Goal: Information Seeking & Learning: Understand process/instructions

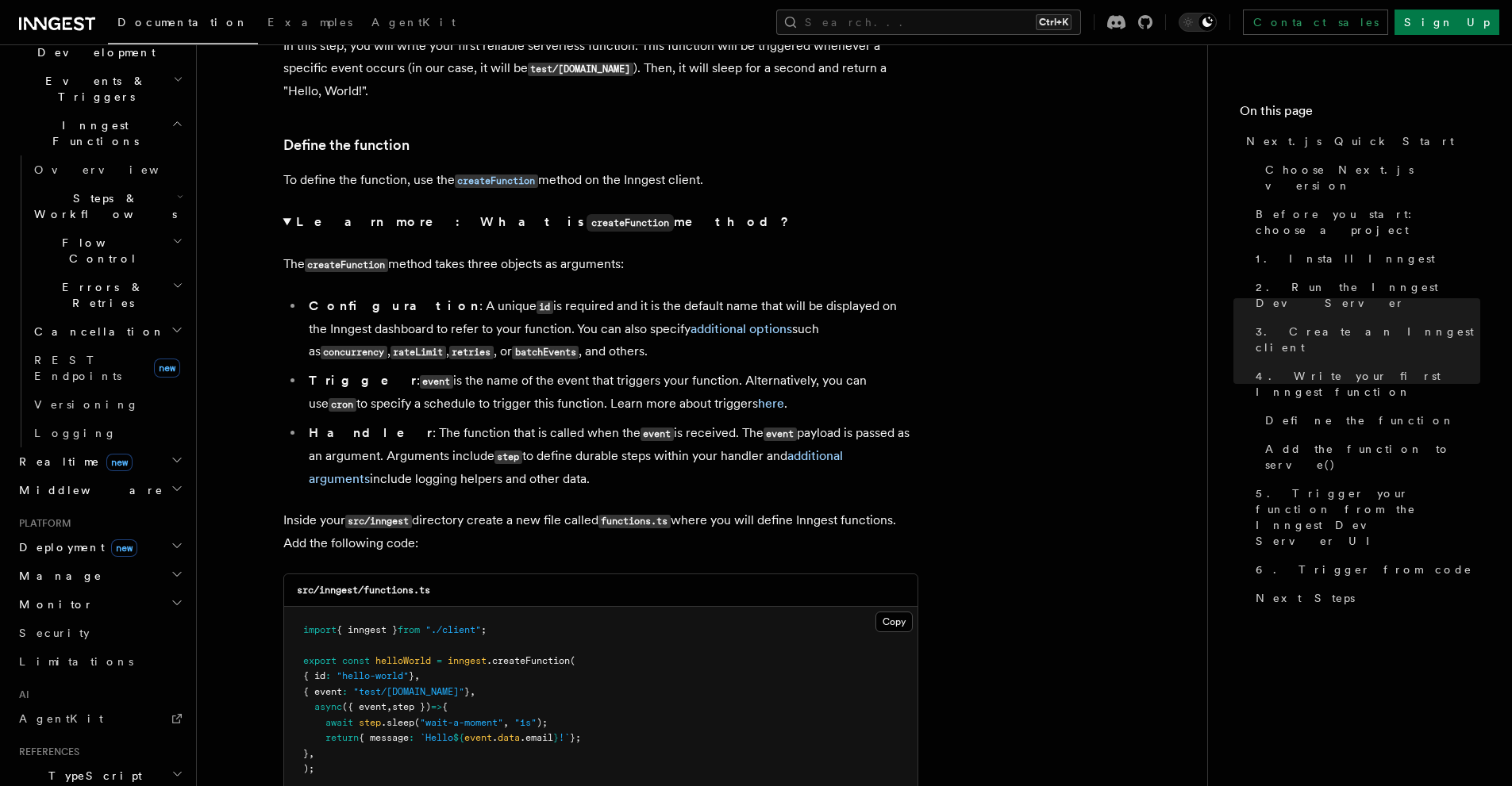
scroll to position [2974, 0]
drag, startPoint x: 479, startPoint y: 308, endPoint x: 660, endPoint y: 315, distance: 181.1
click at [660, 315] on li "Configuration : A unique id is required and it is the default name that will be…" at bounding box center [611, 328] width 615 height 68
click at [714, 310] on li "Configuration : A unique id is required and it is the default name that will be…" at bounding box center [611, 328] width 615 height 68
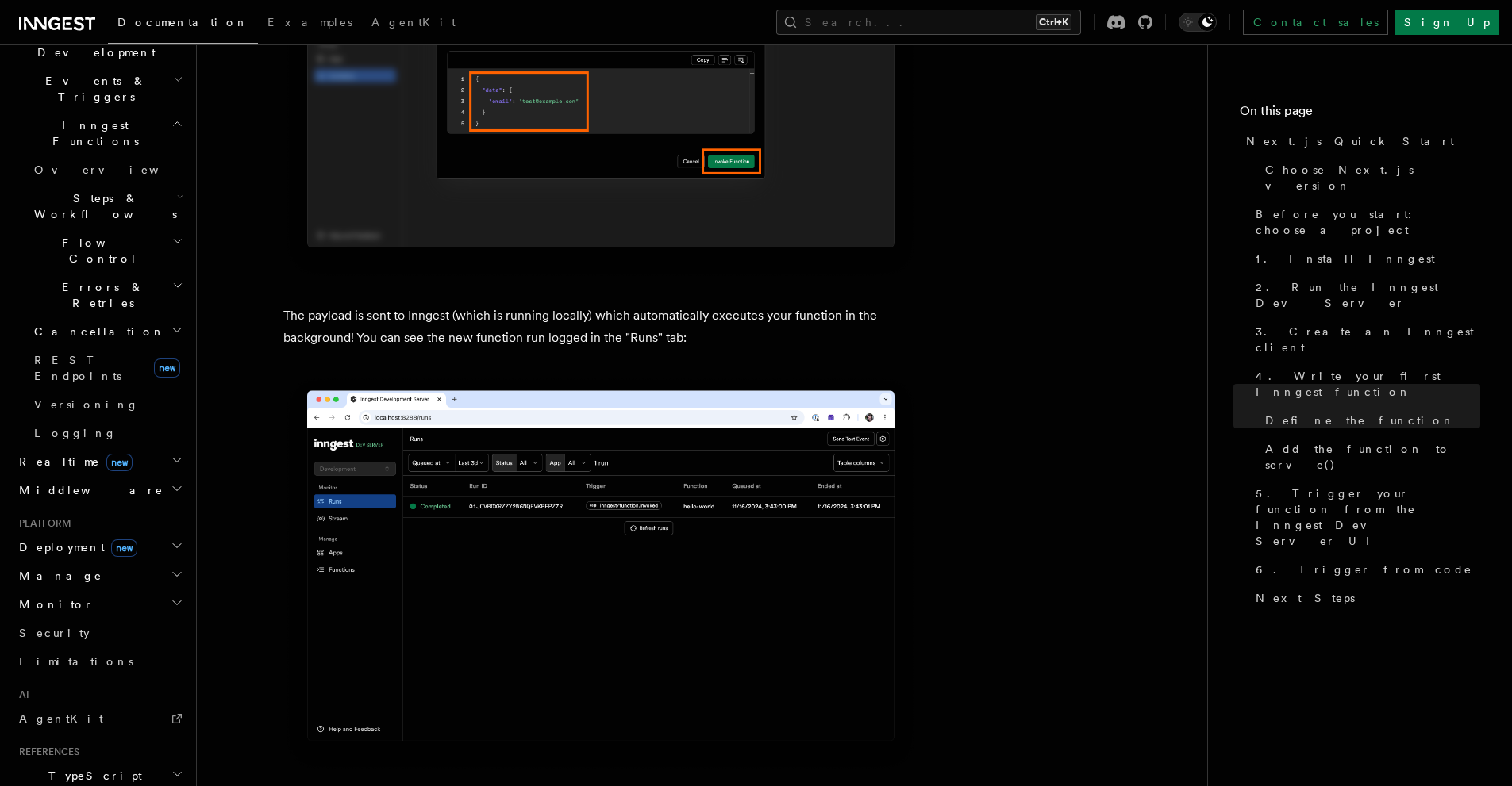
scroll to position [5829, 0]
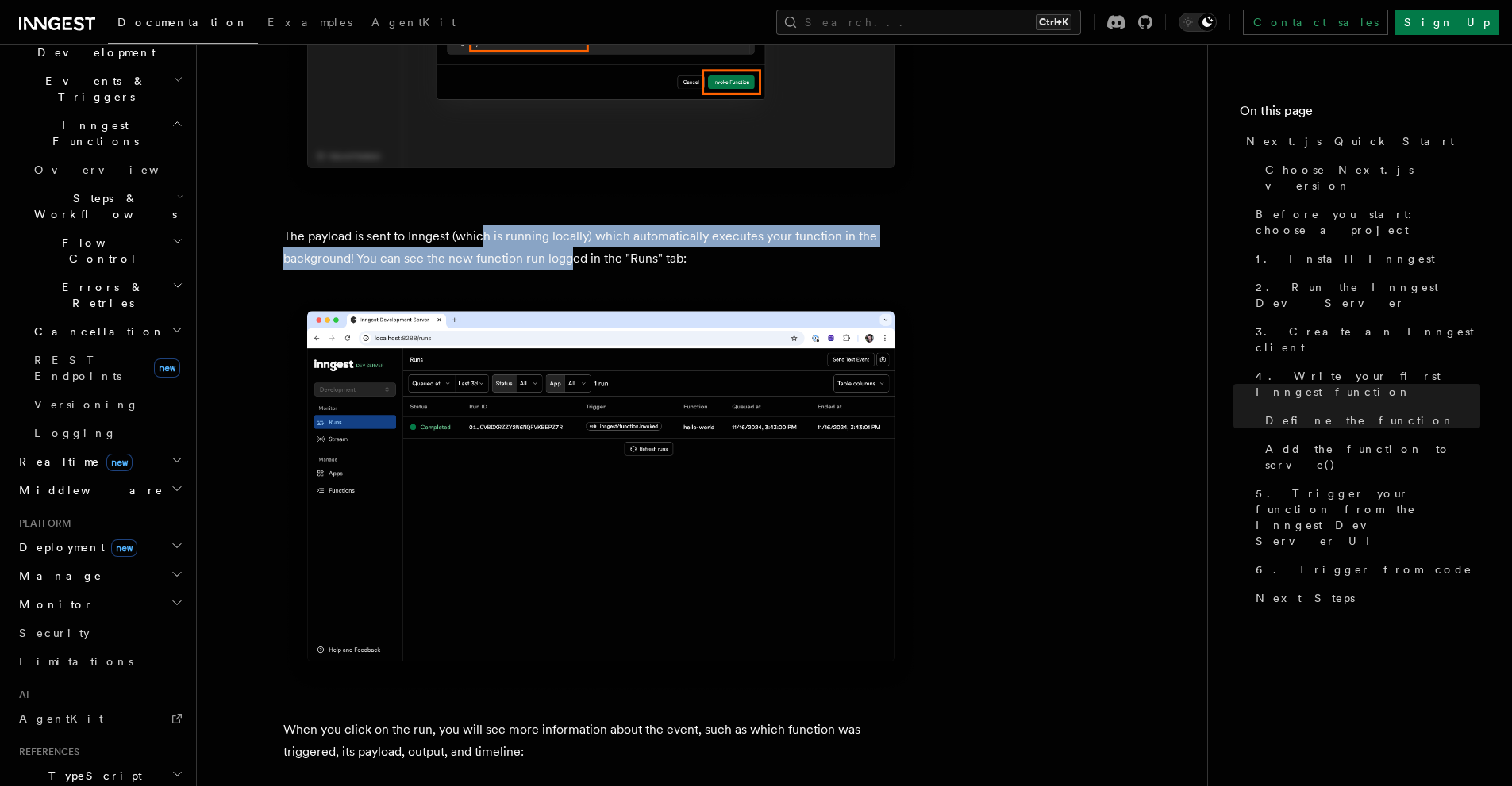
drag, startPoint x: 489, startPoint y: 238, endPoint x: 569, endPoint y: 248, distance: 80.6
click at [569, 248] on p "The payload is sent to Inngest (which is running locally) which automatically e…" at bounding box center [601, 247] width 635 height 44
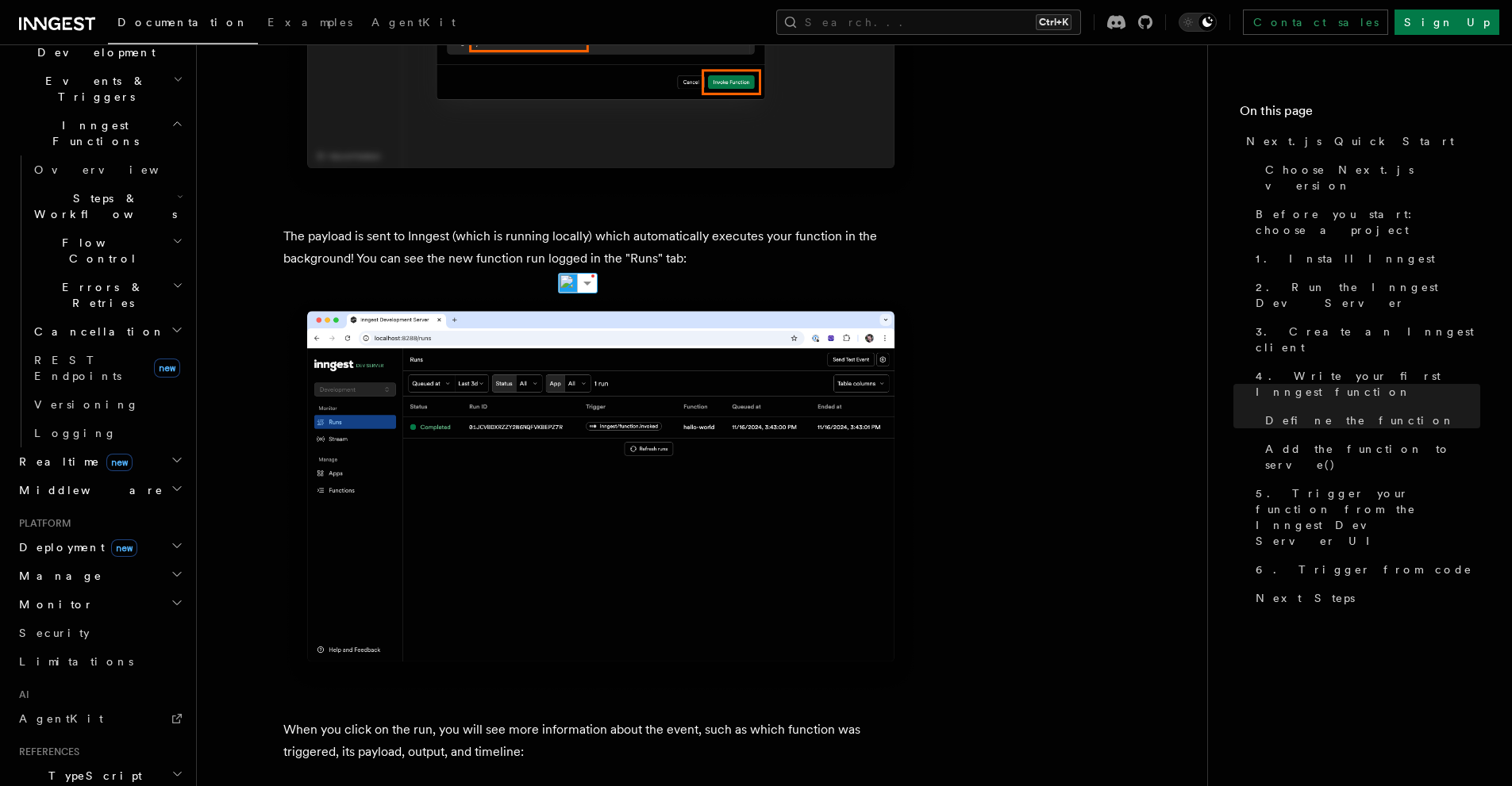
click at [667, 260] on p "The payload is sent to Inngest (which is running locally) which automatically e…" at bounding box center [601, 247] width 635 height 44
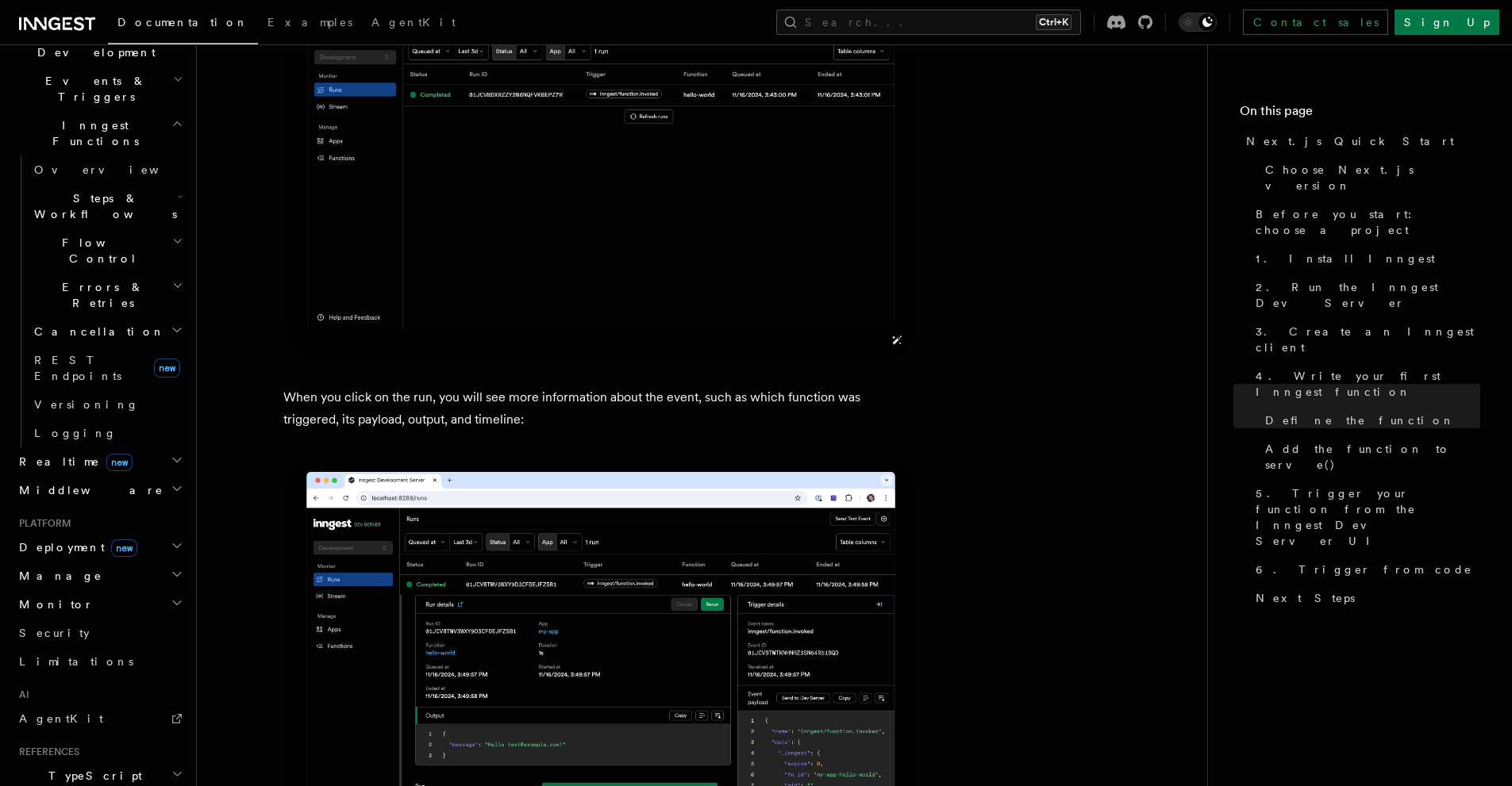
scroll to position [6162, 0]
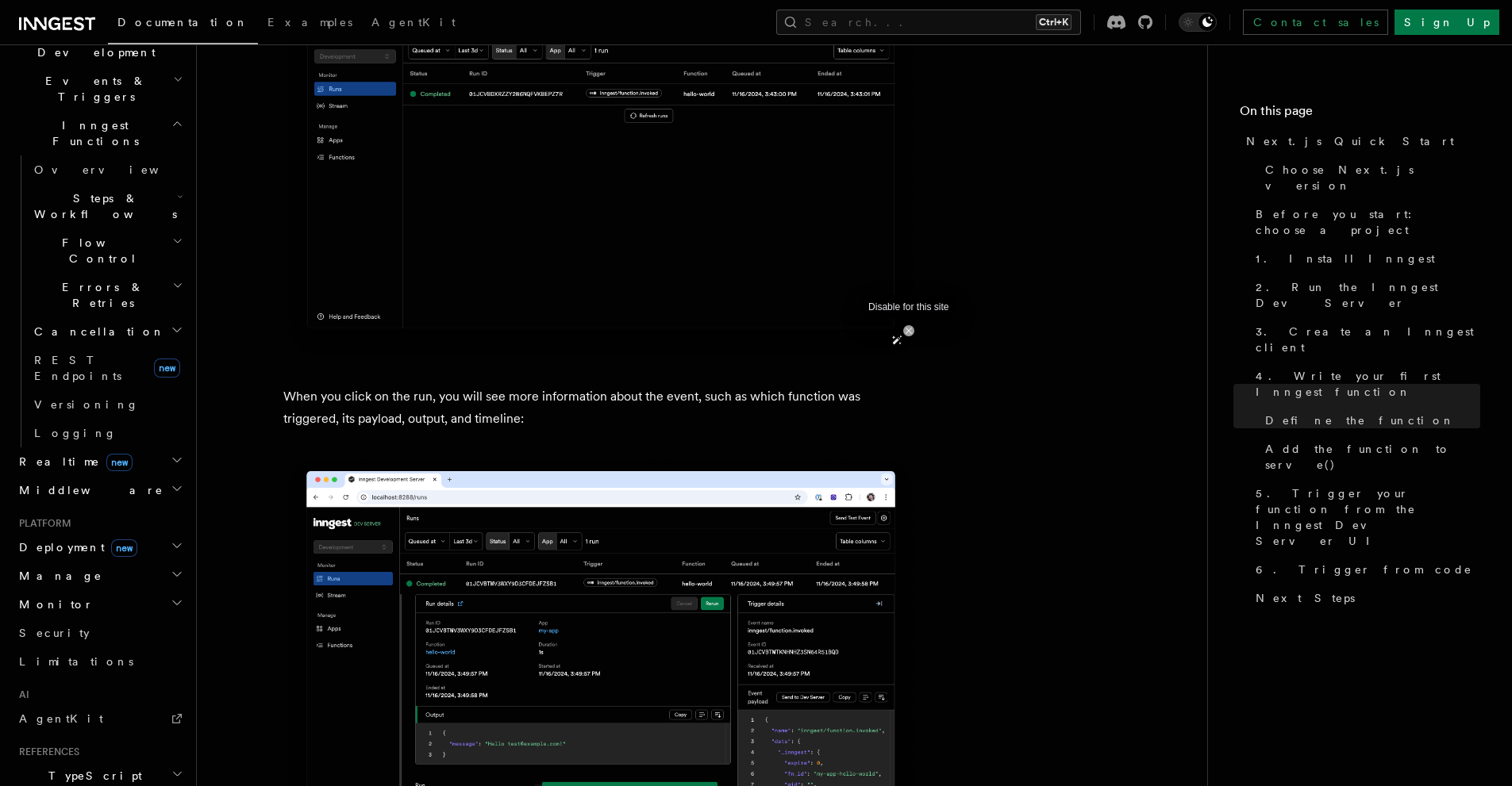
click at [908, 332] on icon at bounding box center [909, 331] width 10 height 10
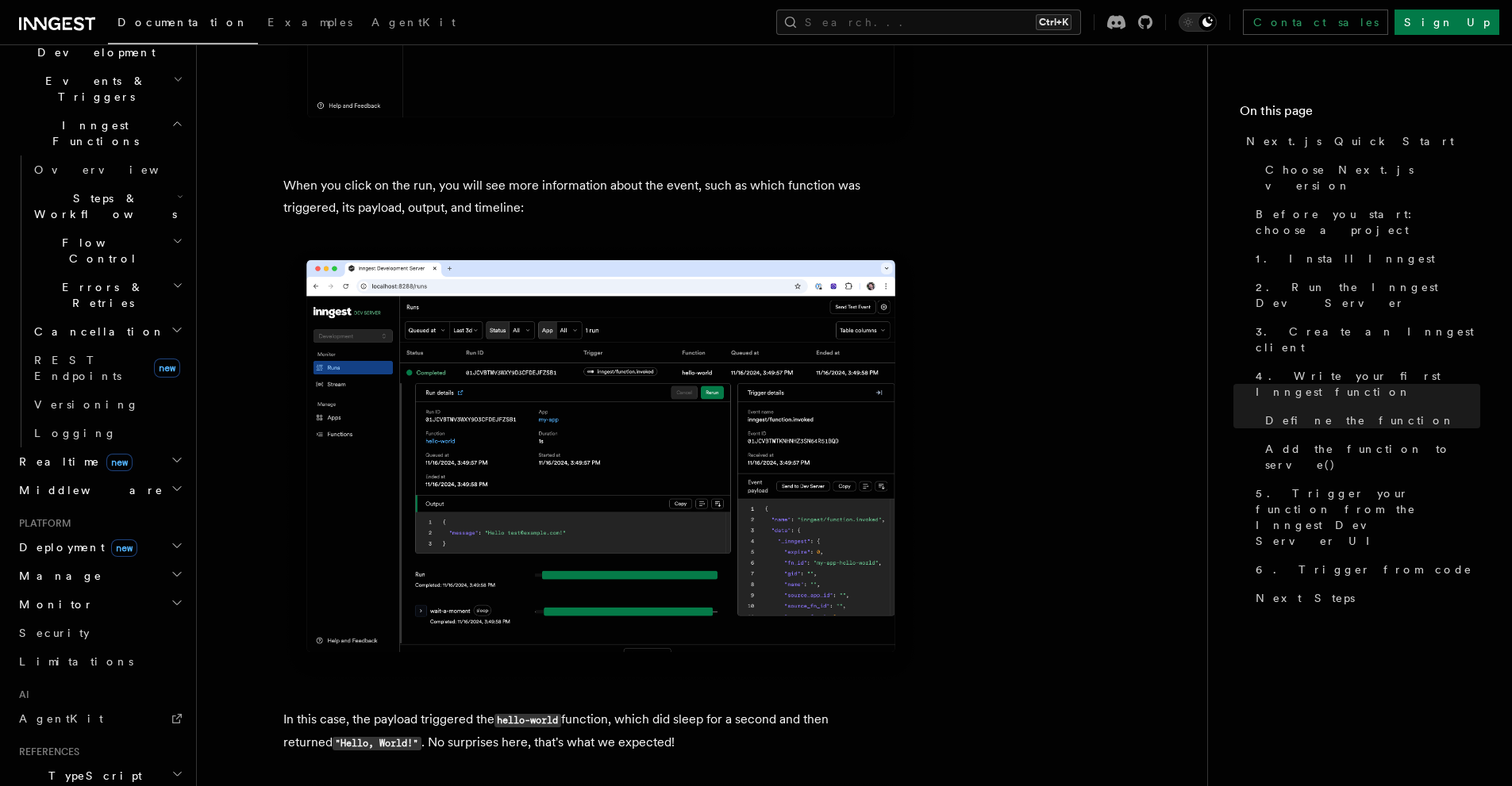
scroll to position [6372, 0]
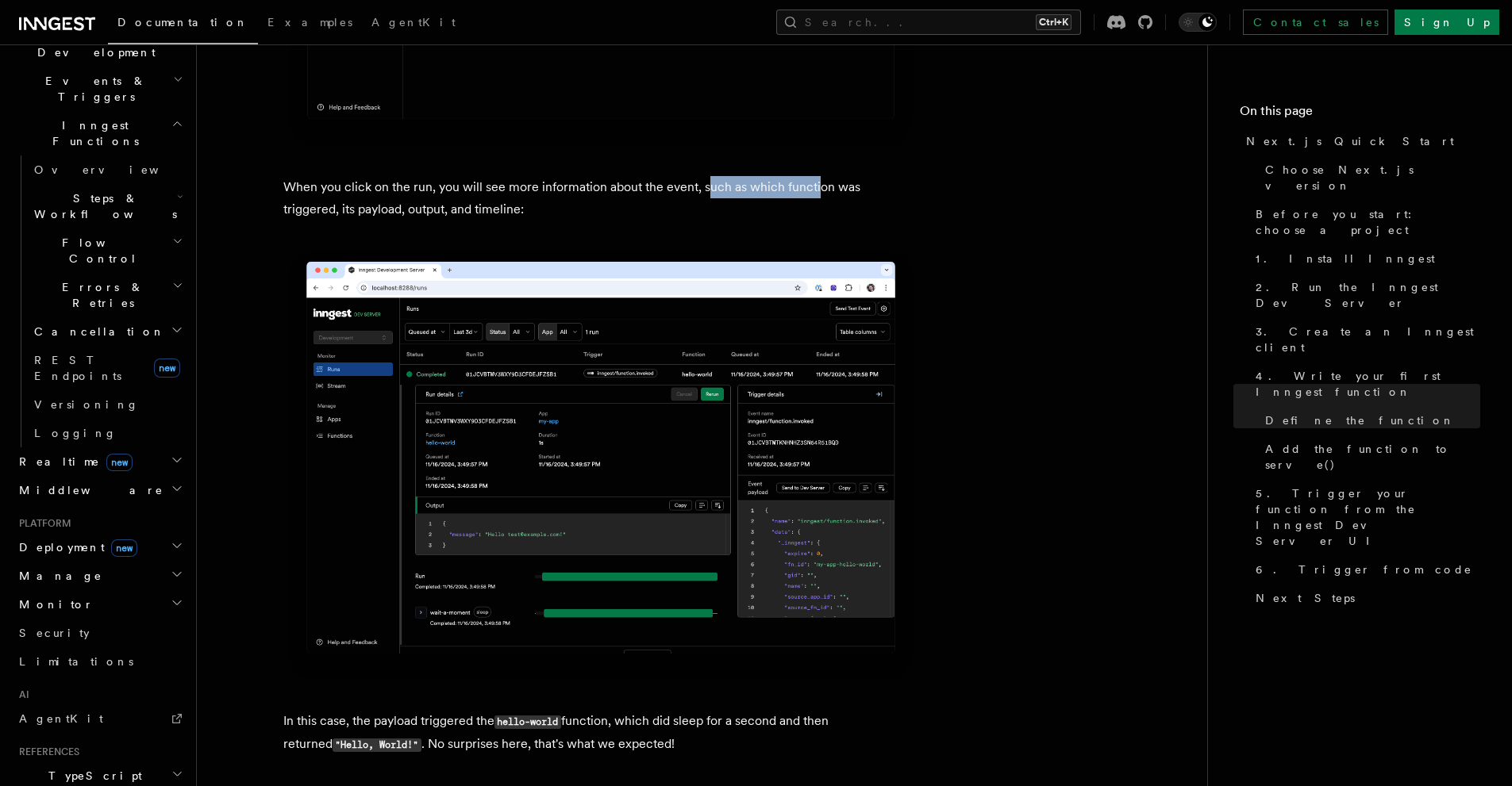
drag, startPoint x: 706, startPoint y: 186, endPoint x: 814, endPoint y: 192, distance: 108.2
click at [814, 192] on p "When you click on the run, you will see more information about the event, such …" at bounding box center [601, 198] width 635 height 44
click at [860, 202] on p "When you click on the run, you will see more information about the event, such …" at bounding box center [601, 198] width 635 height 44
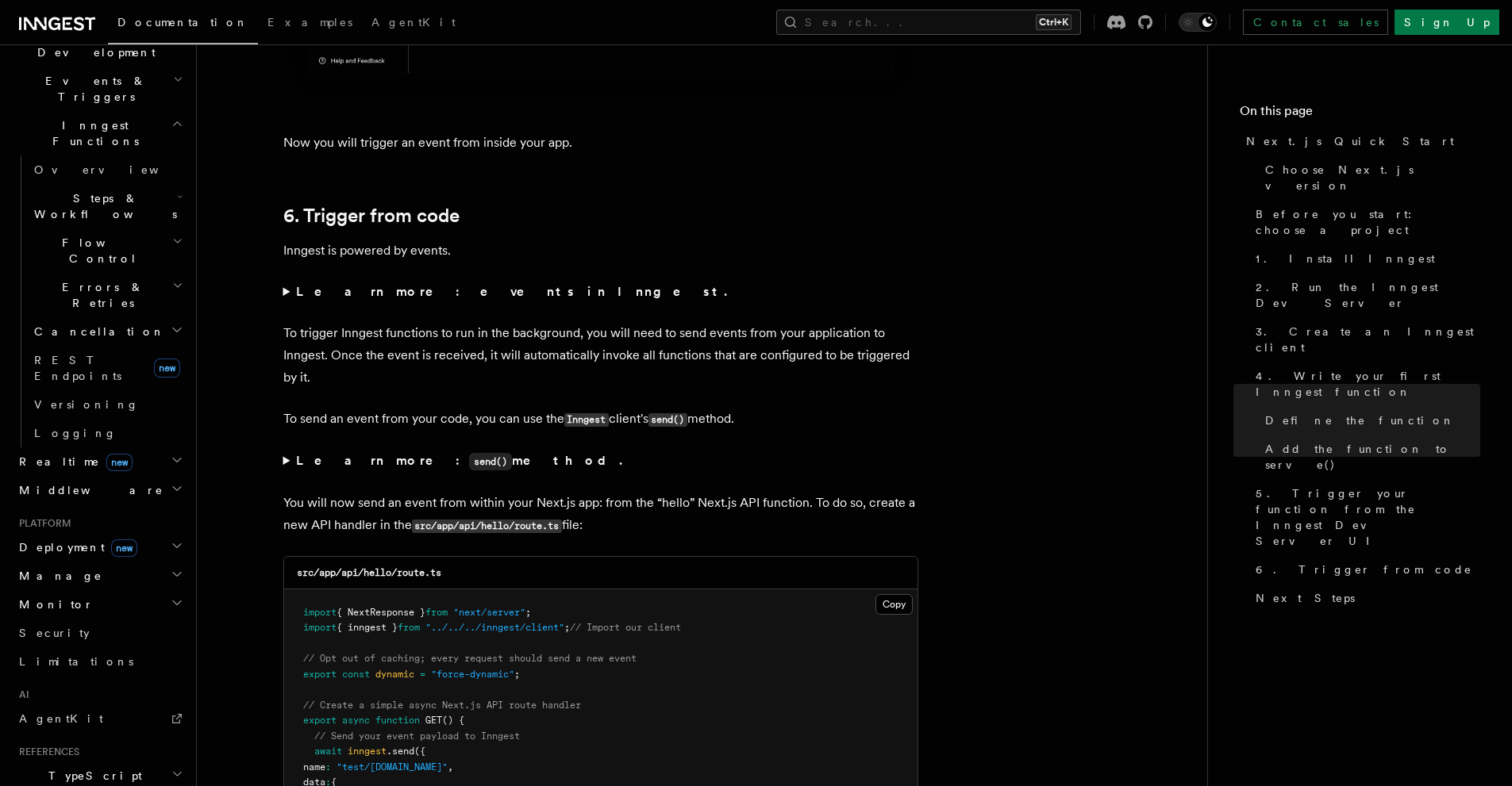
scroll to position [8492, 0]
click at [288, 289] on summary "Learn more: events in Inngest." at bounding box center [601, 291] width 635 height 22
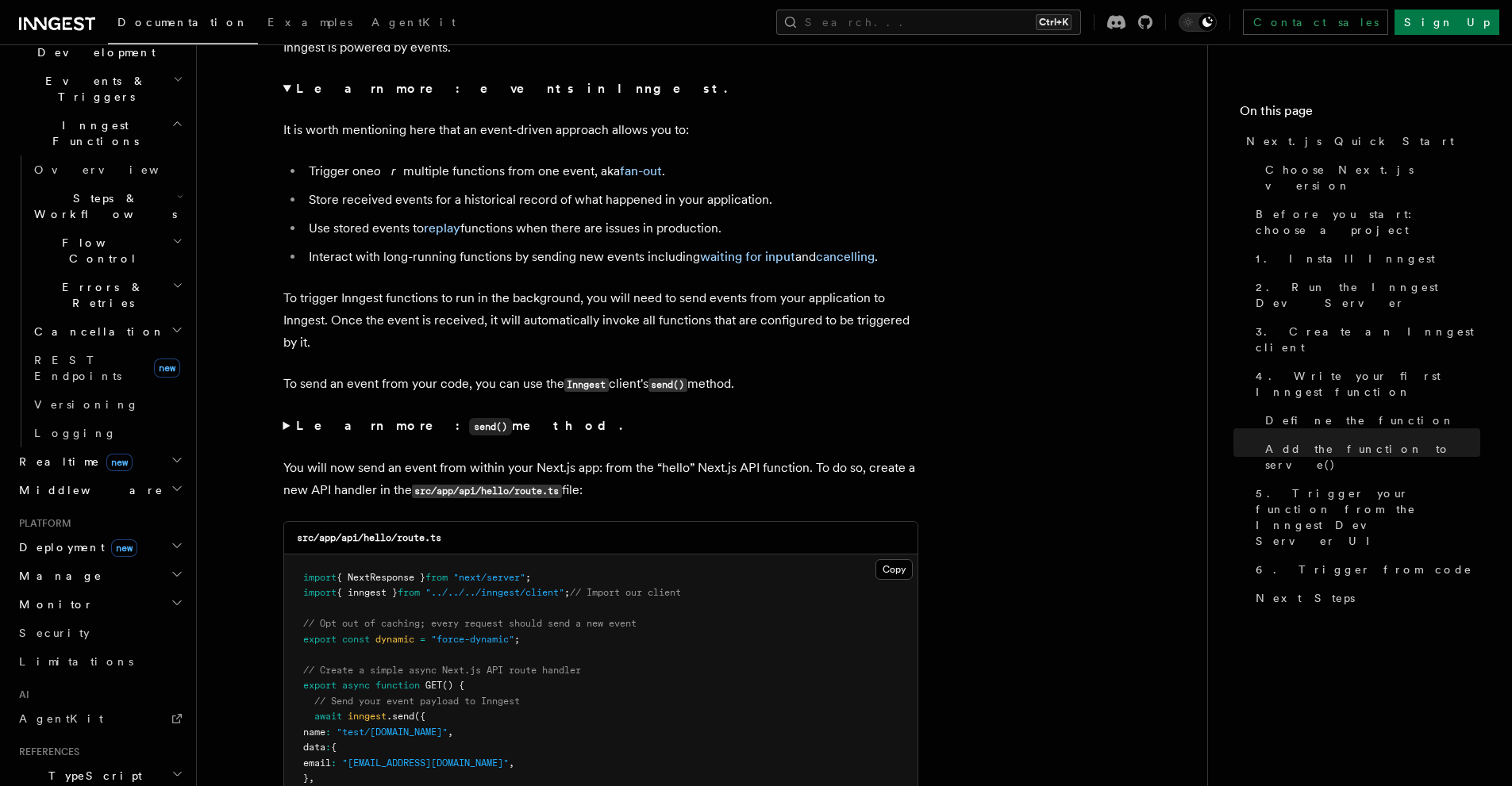
scroll to position [8695, 0]
click at [285, 423] on summary "Learn more: send() method." at bounding box center [601, 426] width 635 height 23
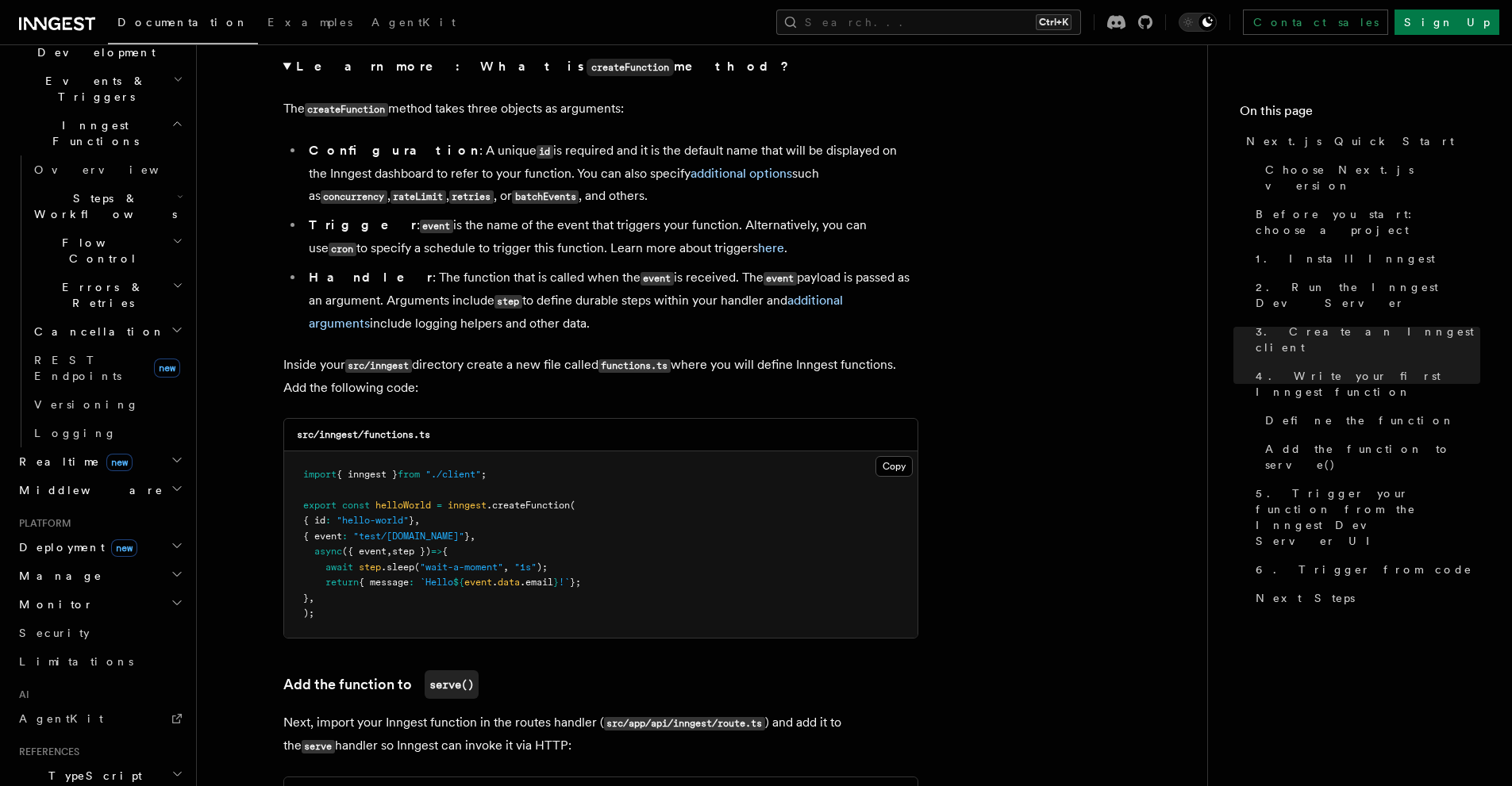
scroll to position [3128, 0]
click at [799, 243] on li "Trigger : event is the name of the event that triggers your function. Alternati…" at bounding box center [611, 238] width 615 height 46
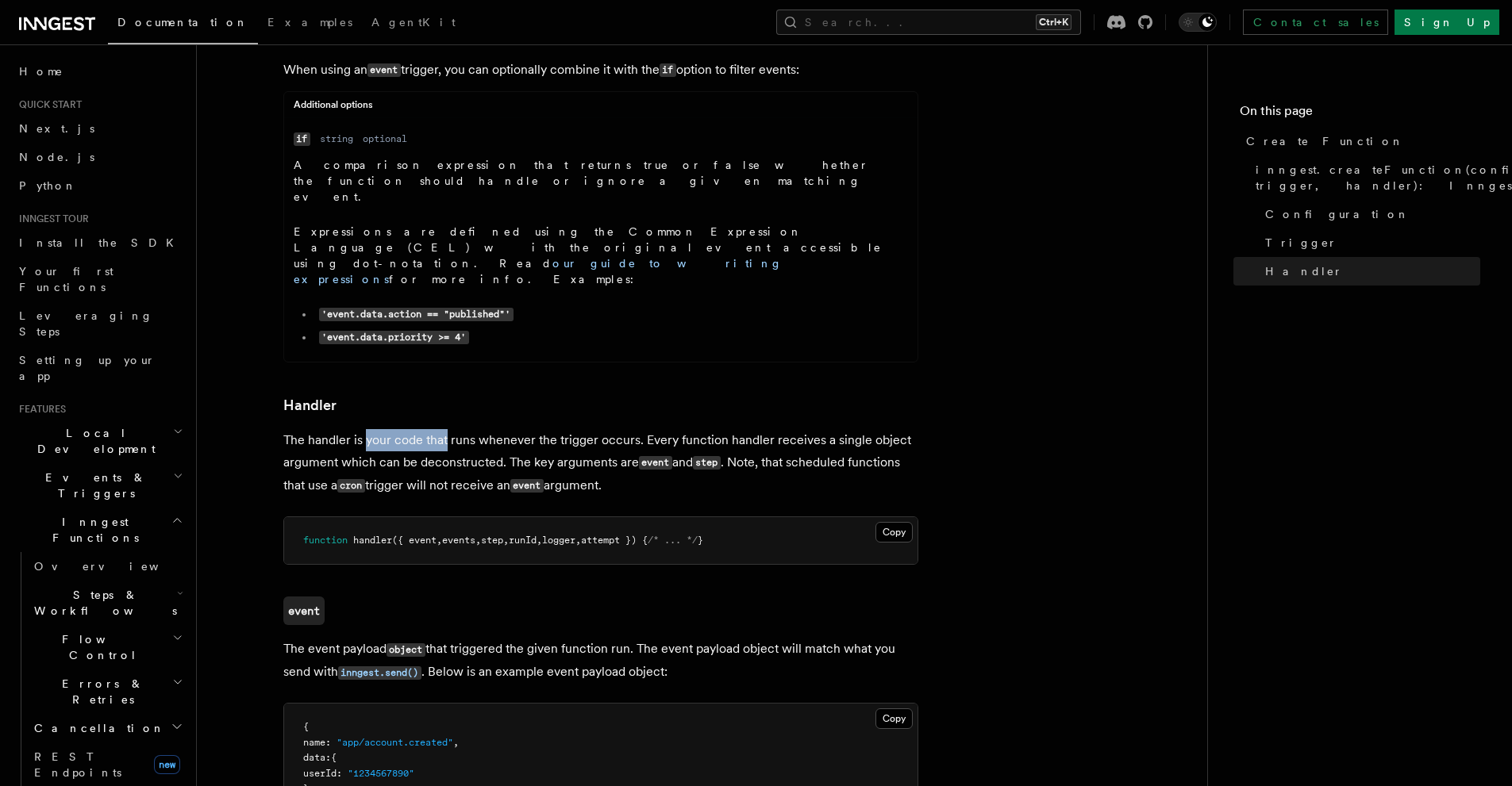
drag, startPoint x: 367, startPoint y: 122, endPoint x: 444, endPoint y: 132, distance: 77.6
click at [444, 429] on p "The handler is your code that runs whenever the trigger occurs. Every function …" at bounding box center [601, 463] width 635 height 68
click at [508, 429] on p "The handler is your code that runs whenever the trigger occurs. Every function …" at bounding box center [601, 463] width 635 height 68
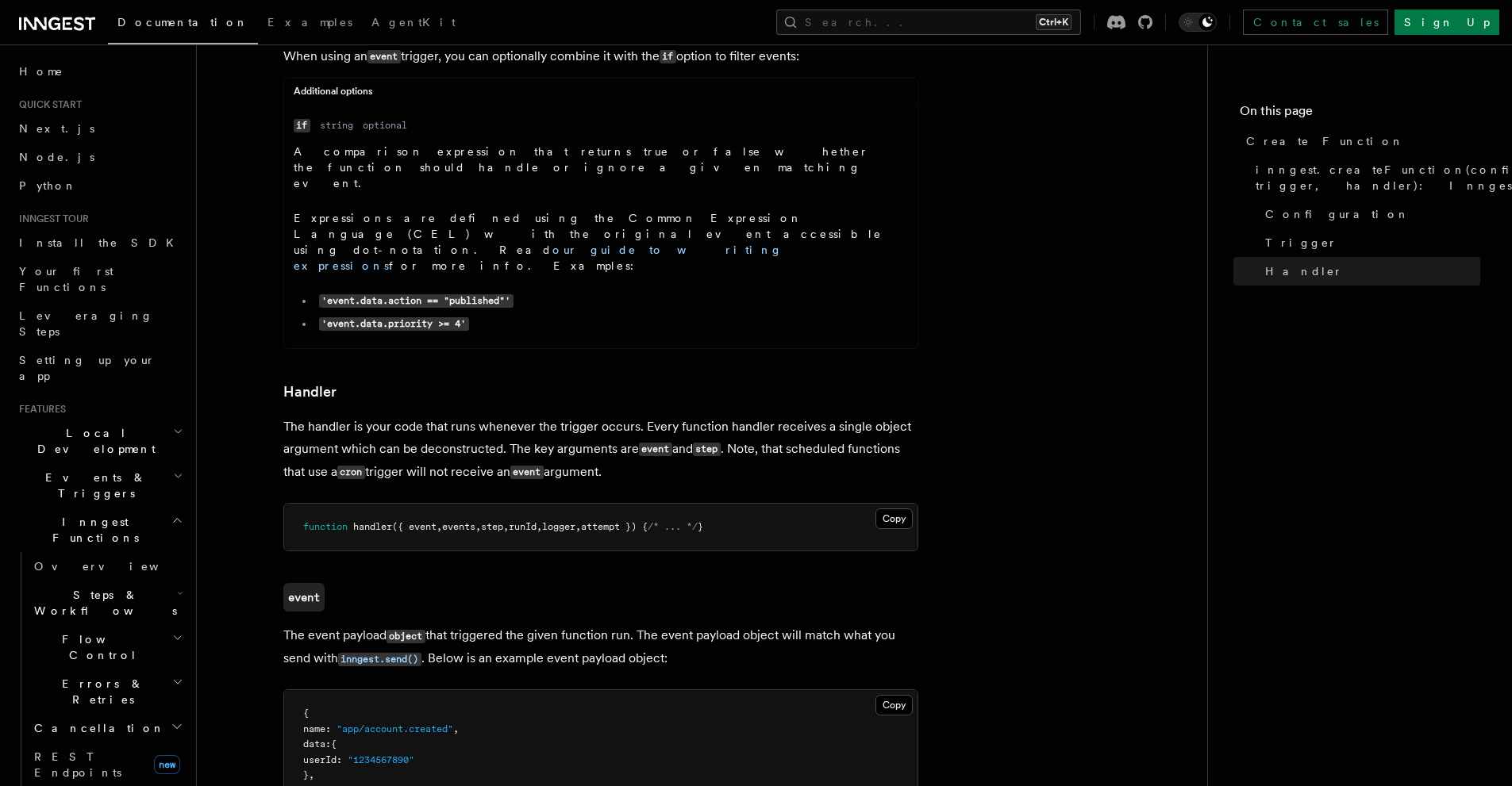
scroll to position [2565, 0]
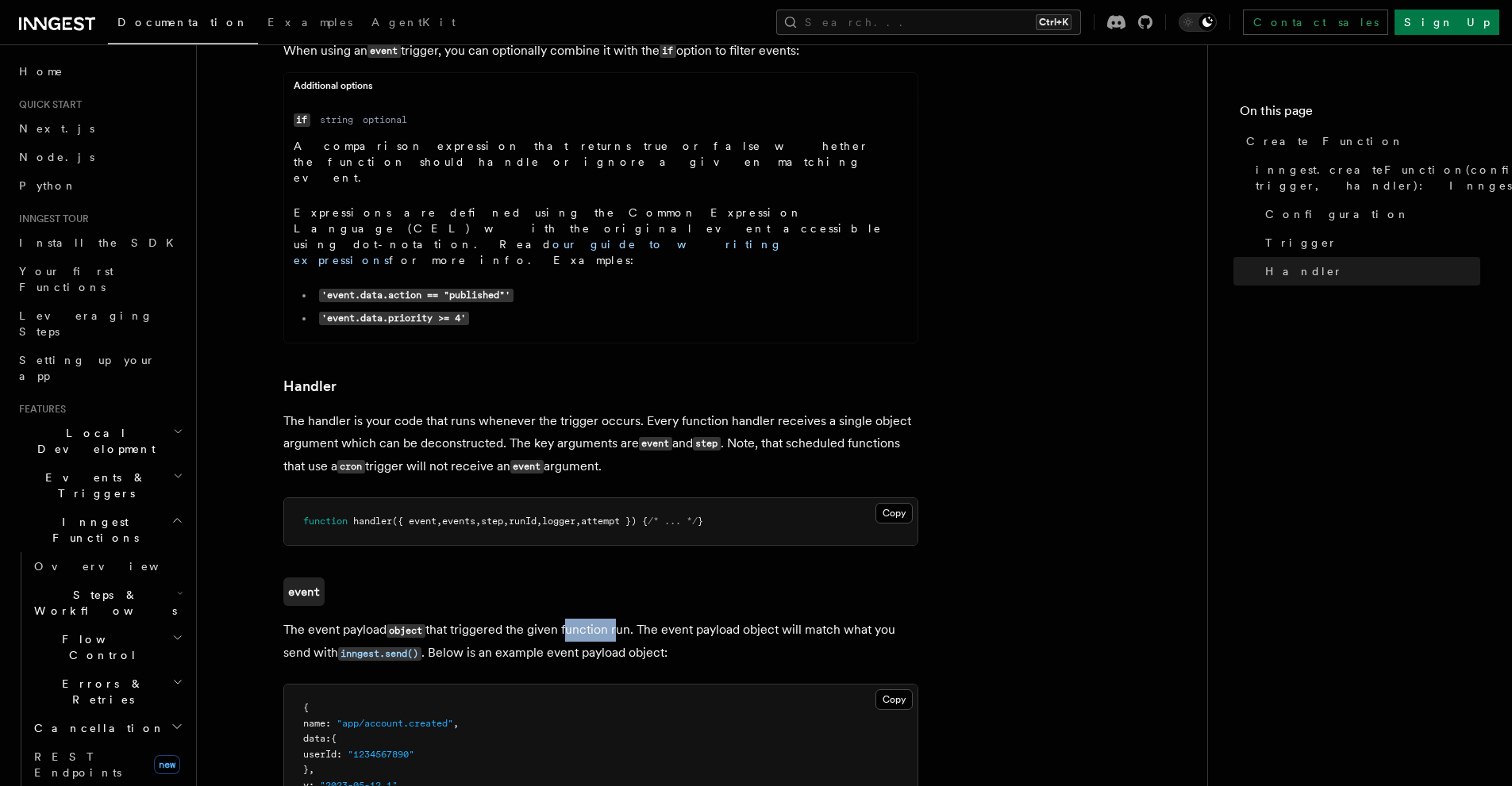
drag, startPoint x: 567, startPoint y: 314, endPoint x: 617, endPoint y: 317, distance: 50.1
click at [617, 619] on p "The event payload object that triggered the given function run. The event paylo…" at bounding box center [601, 642] width 635 height 46
click at [670, 619] on p "The event payload object that triggered the given function run. The event paylo…" at bounding box center [601, 642] width 635 height 46
click at [502, 619] on p "The event payload object that triggered the given function run. The event paylo…" at bounding box center [601, 642] width 635 height 46
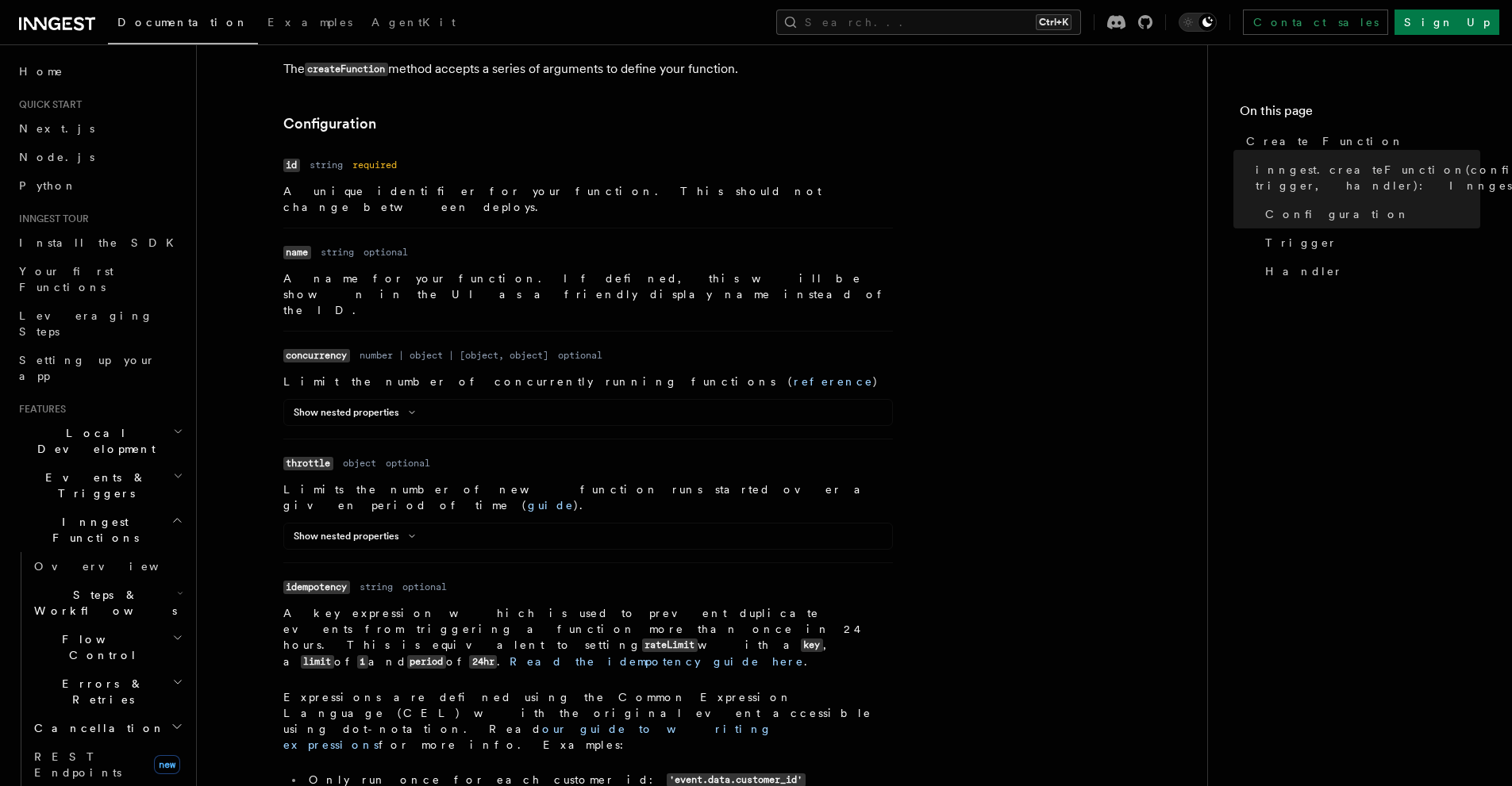
scroll to position [457, 0]
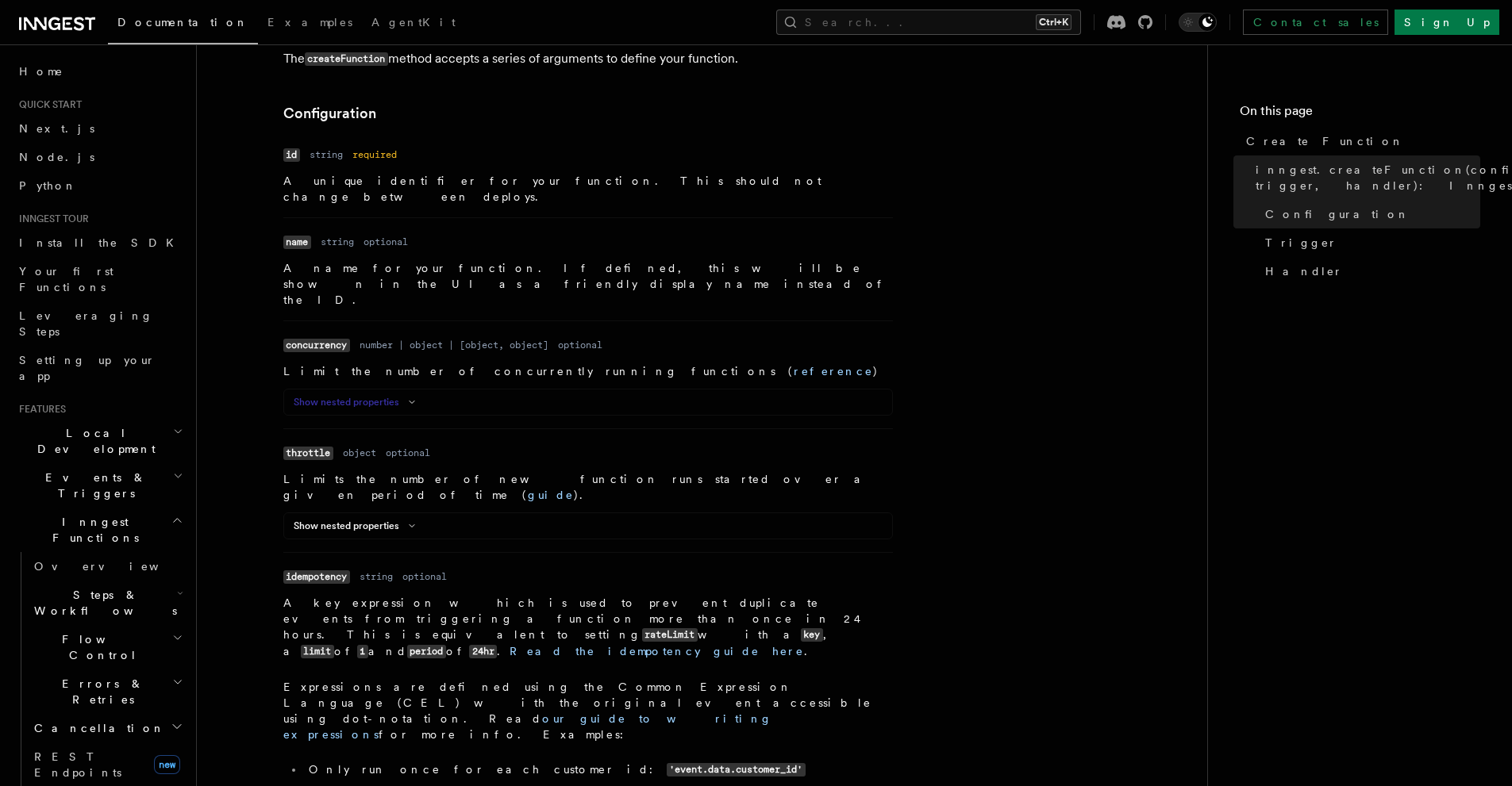
click at [405, 397] on icon at bounding box center [411, 402] width 19 height 10
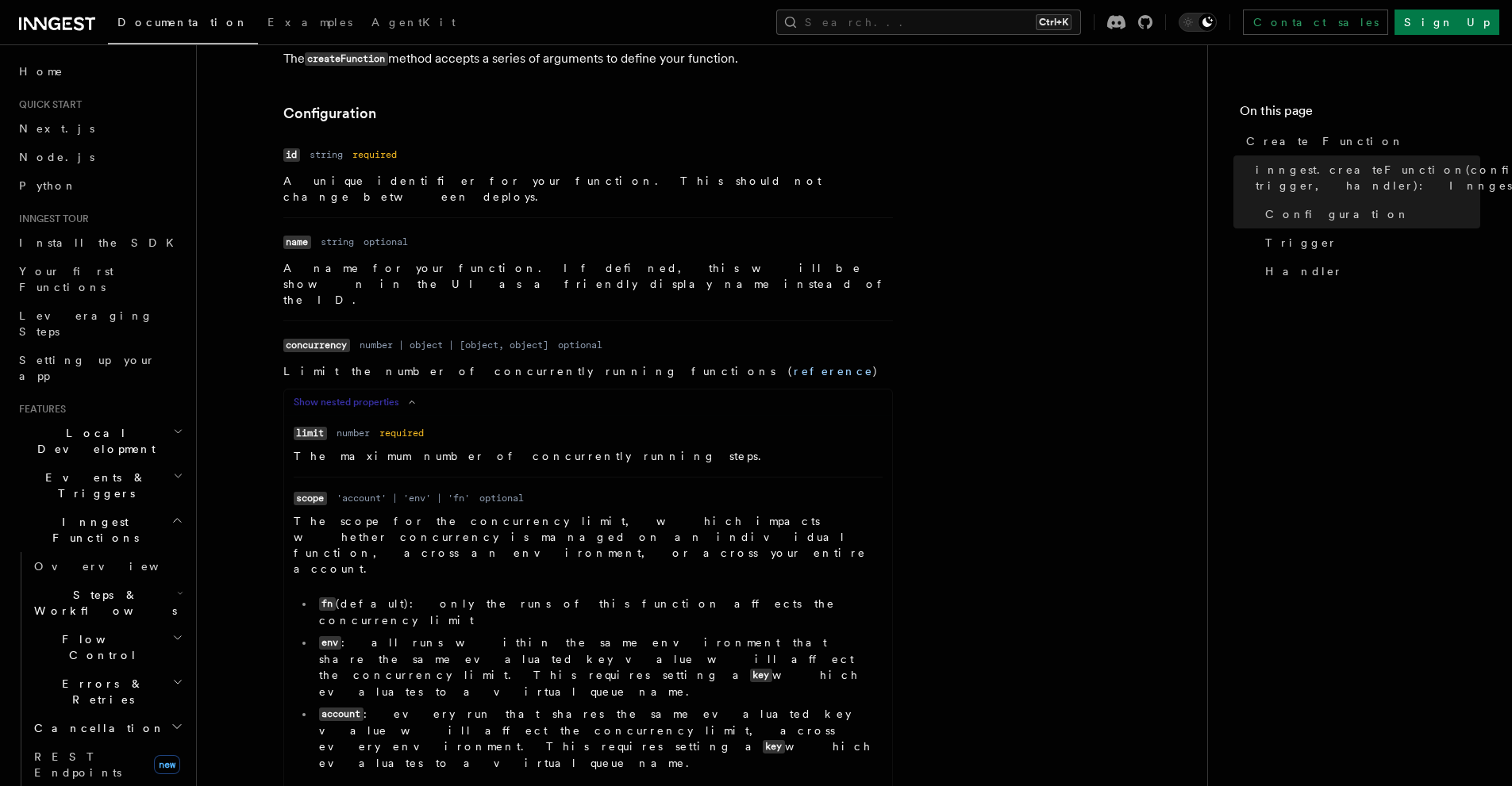
click at [410, 389] on div "Show nested properties Name limit Type number Required required Description The…" at bounding box center [587, 645] width 610 height 511
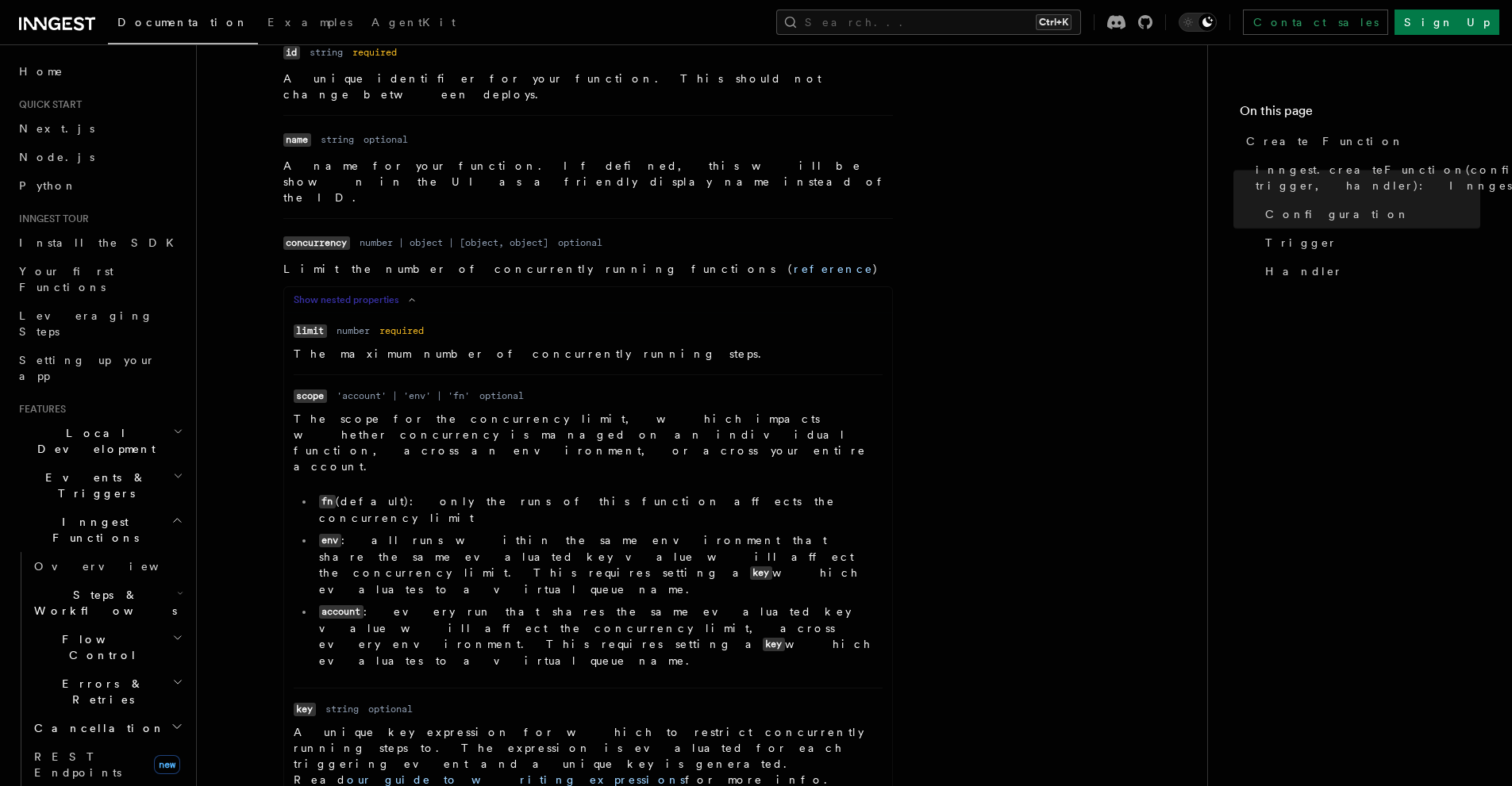
scroll to position [571, 0]
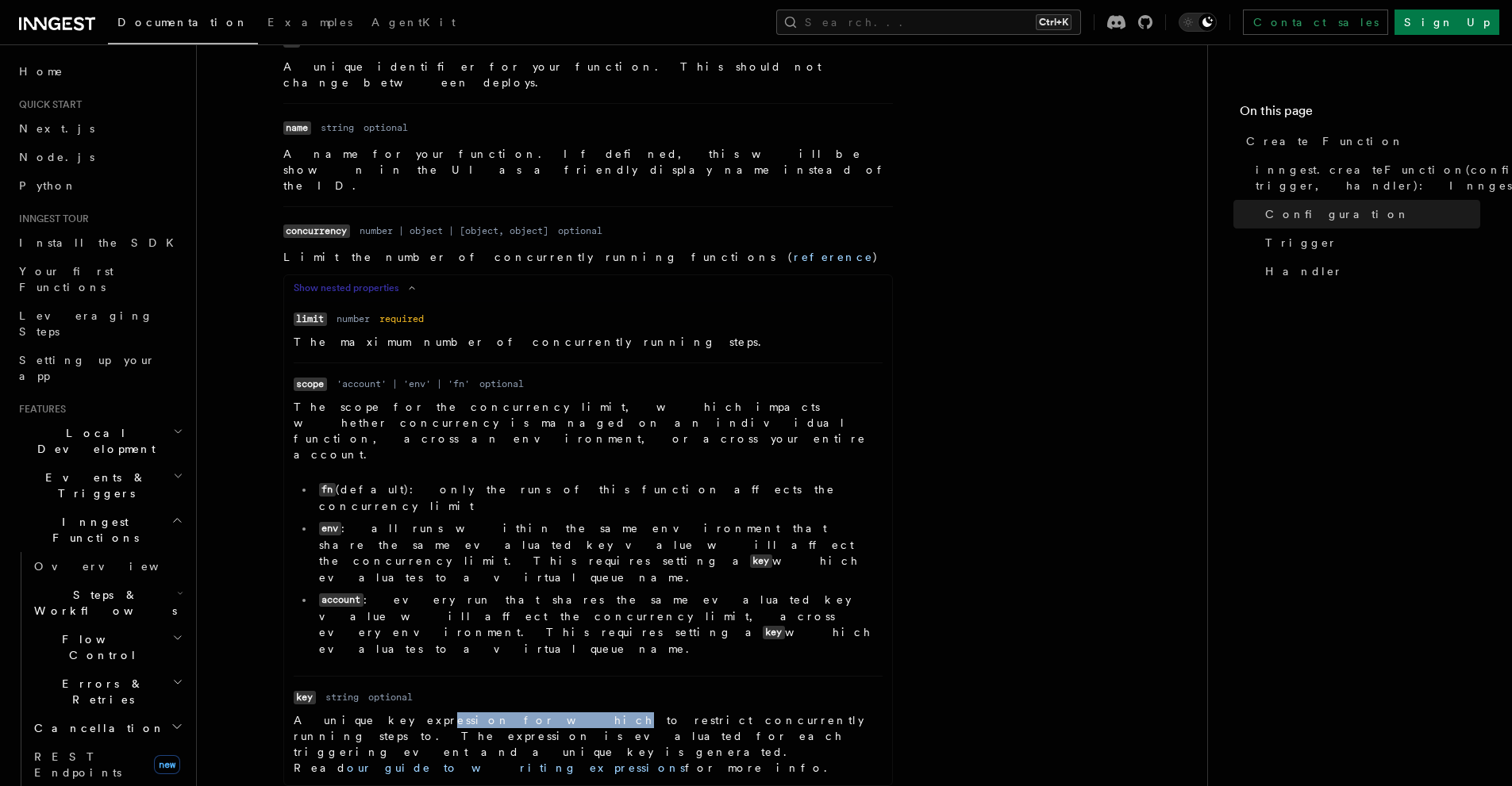
drag, startPoint x: 379, startPoint y: 560, endPoint x: 460, endPoint y: 567, distance: 81.3
click at [460, 712] on p "A unique key expression for which to restrict concurrently running steps to. Th…" at bounding box center [588, 743] width 589 height 63
click at [513, 712] on p "A unique key expression for which to restrict concurrently running steps to. Th…" at bounding box center [588, 743] width 589 height 63
click at [675, 761] on link "our guide to writing expressions" at bounding box center [516, 767] width 338 height 12
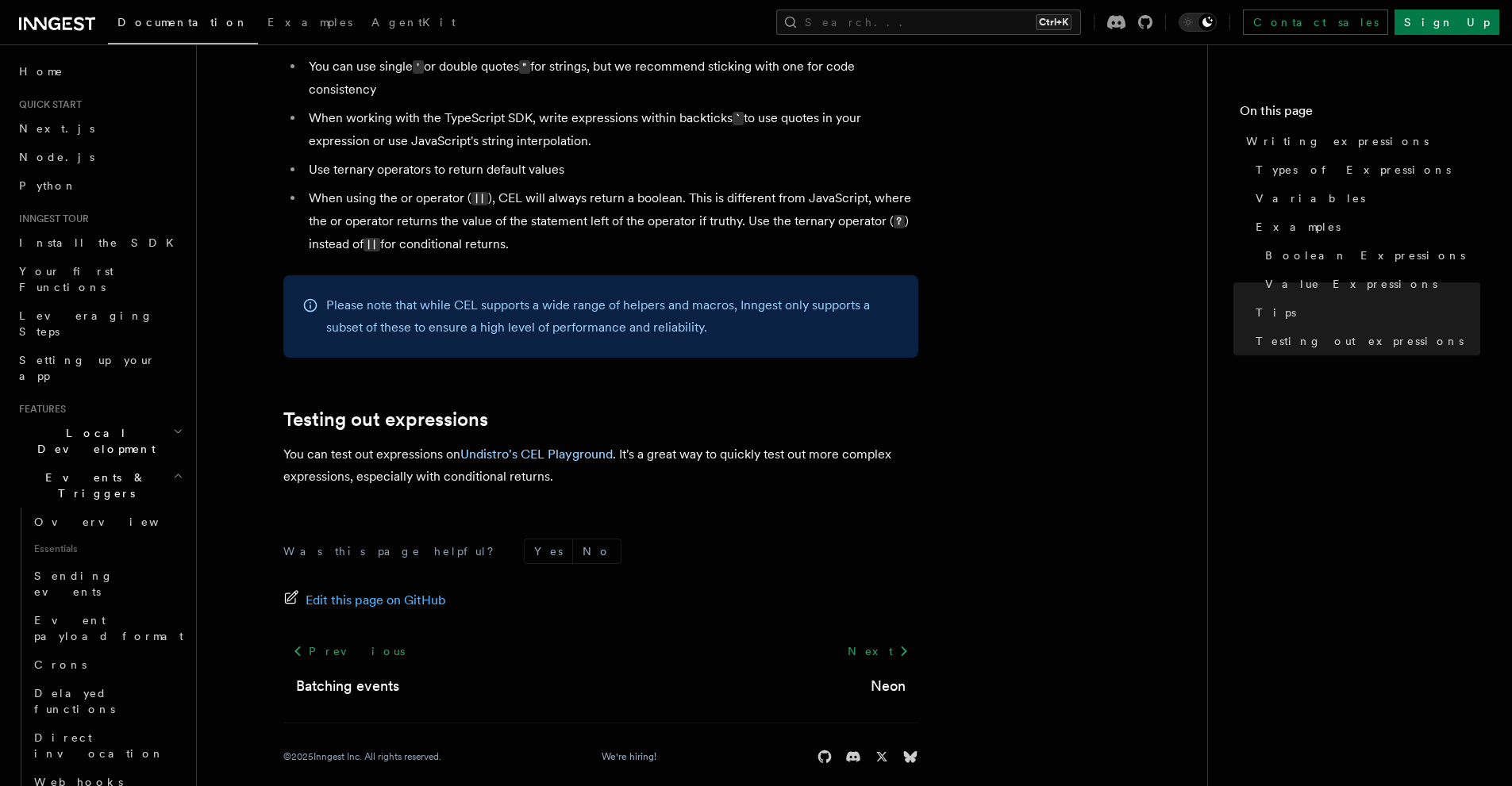
scroll to position [1714, 0]
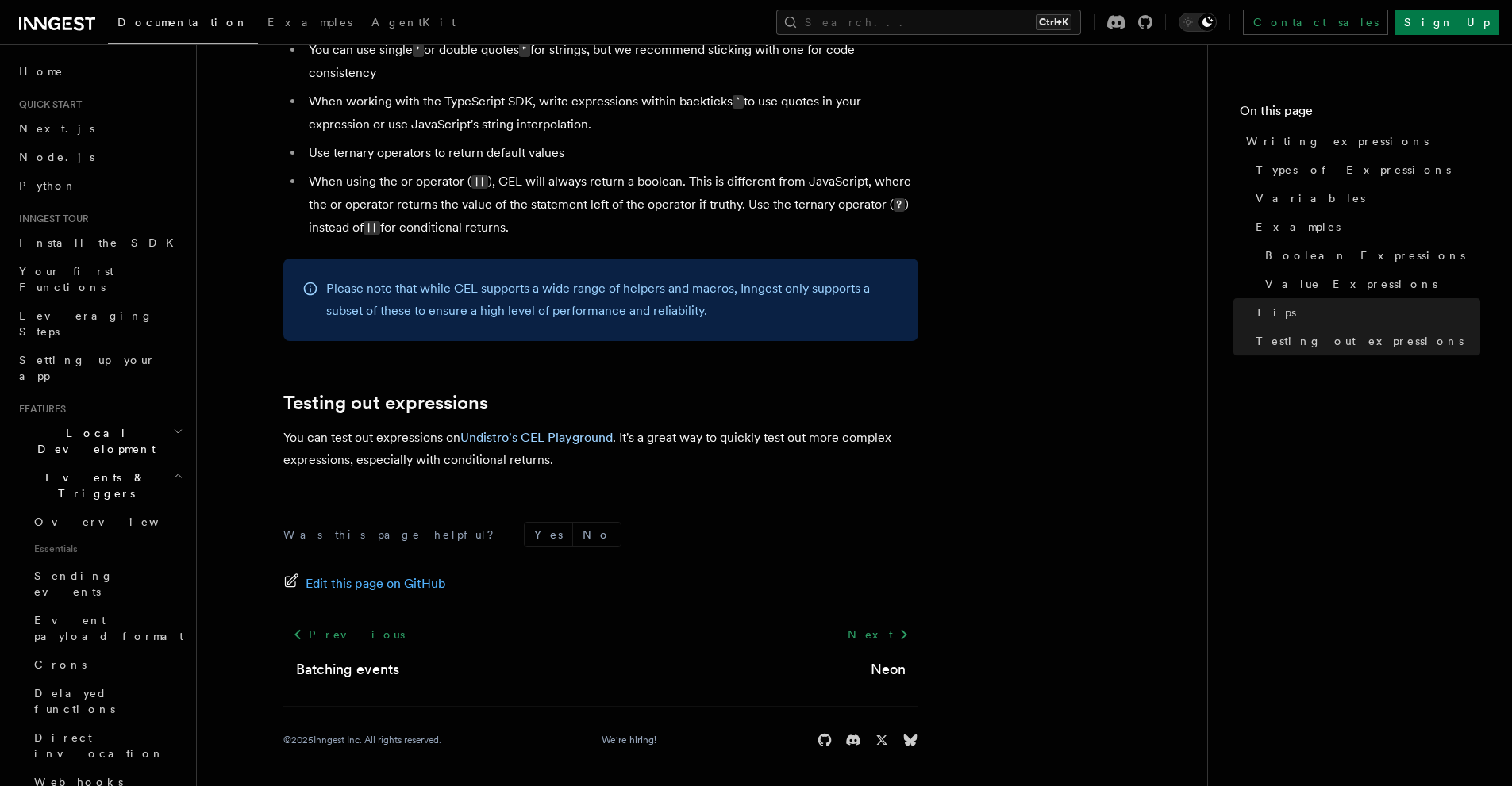
drag, startPoint x: 711, startPoint y: 511, endPoint x: 696, endPoint y: 530, distance: 24.2
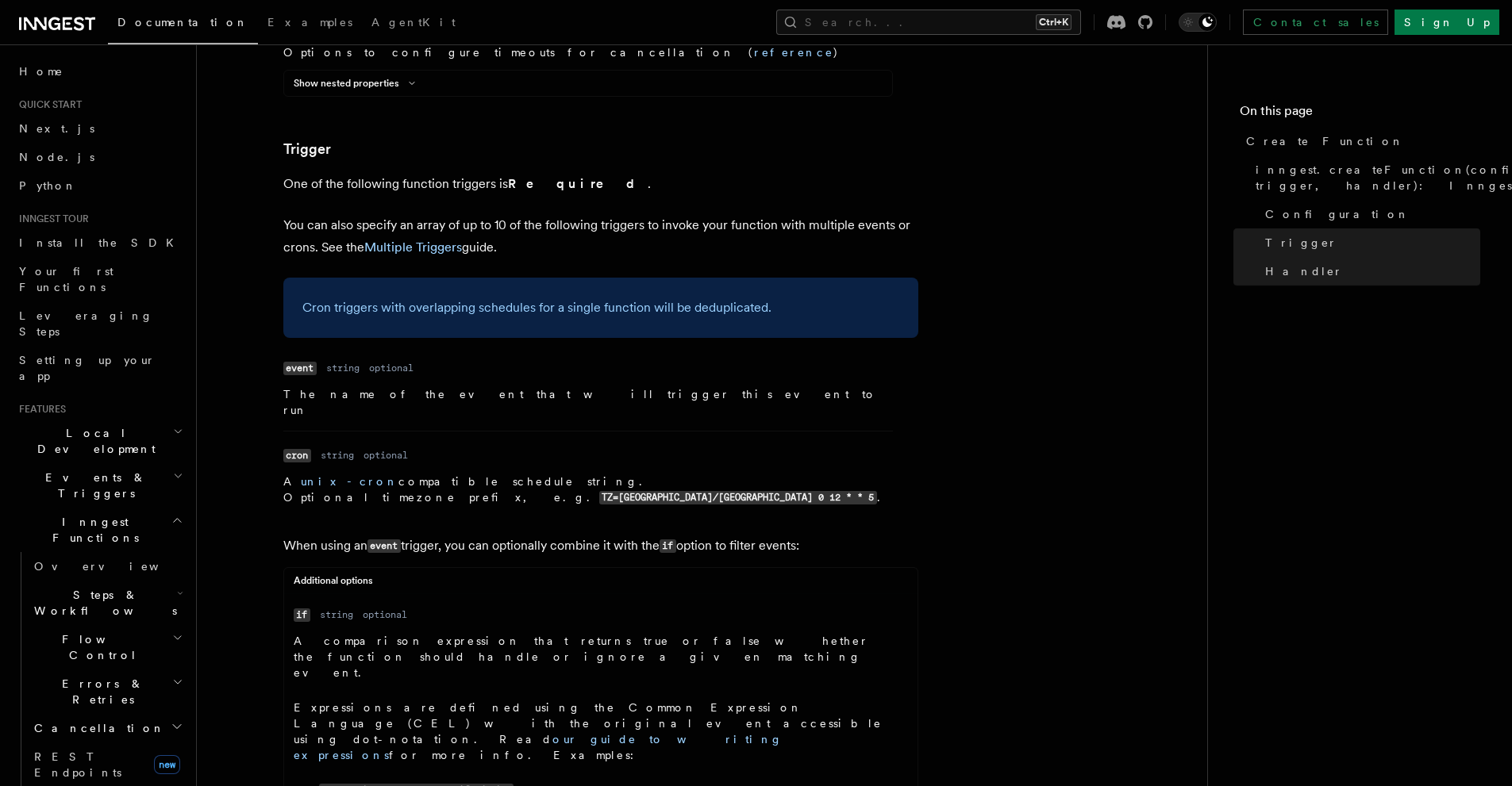
scroll to position [1911, 0]
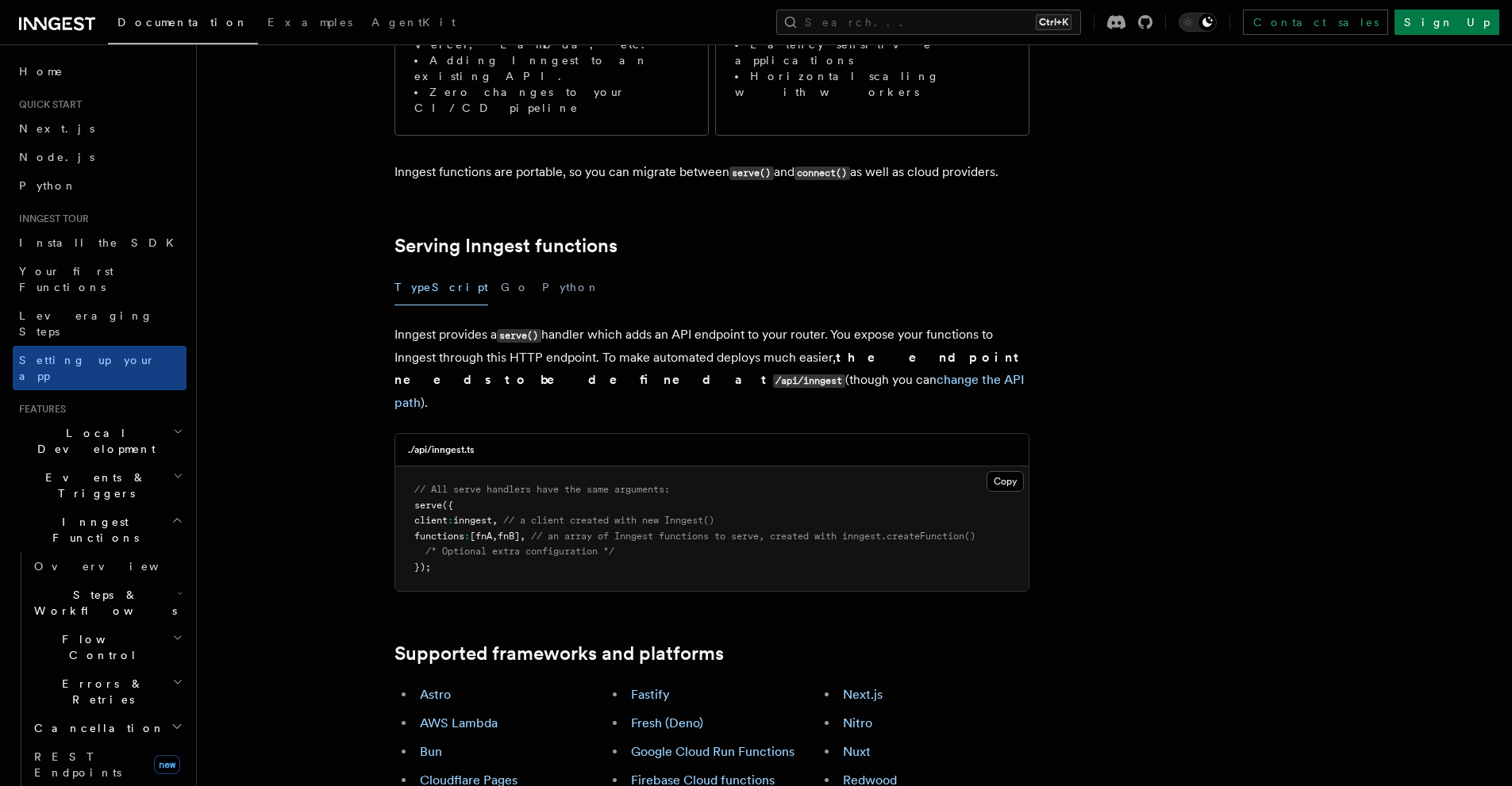
scroll to position [327, 0]
